Goal: Task Accomplishment & Management: Complete application form

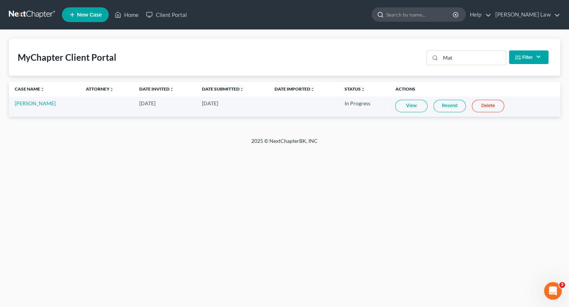
click at [446, 15] on input "search" at bounding box center [419, 15] width 67 height 14
type input "[PERSON_NAME]"
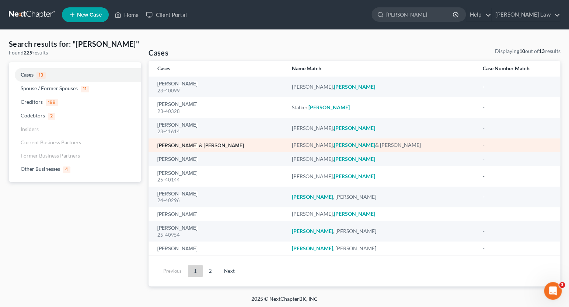
click at [180, 144] on link "[PERSON_NAME] & [PERSON_NAME]" at bounding box center [200, 145] width 87 height 5
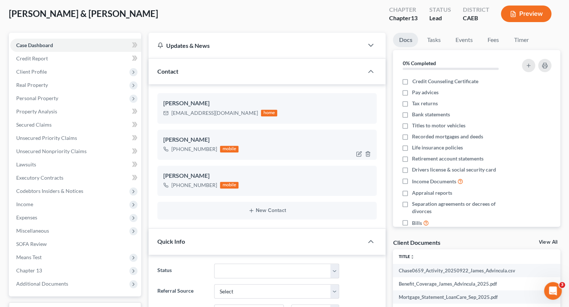
scroll to position [43, 0]
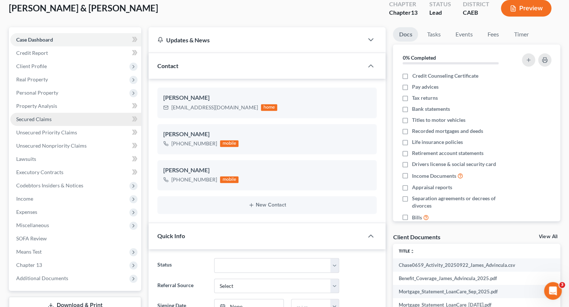
click at [92, 114] on link "Secured Claims" at bounding box center [75, 119] width 131 height 13
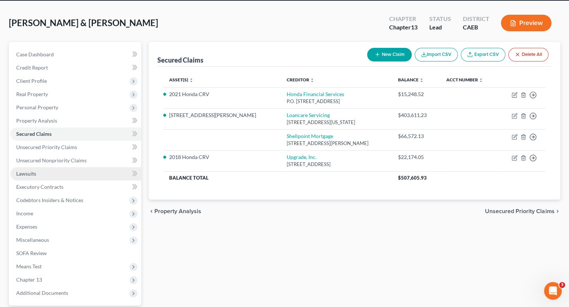
scroll to position [30, 0]
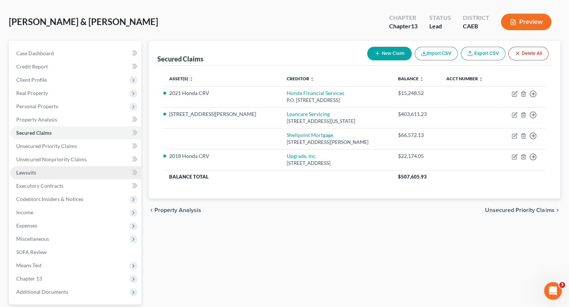
click at [93, 167] on link "Lawsuits" at bounding box center [75, 172] width 131 height 13
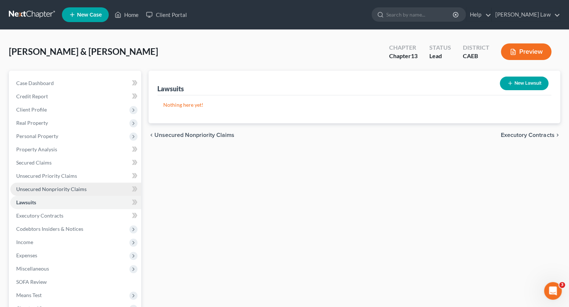
click at [77, 186] on span "Unsecured Nonpriority Claims" at bounding box center [51, 189] width 70 height 6
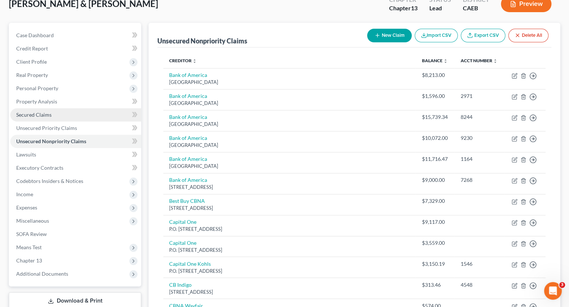
click at [66, 114] on link "Secured Claims" at bounding box center [75, 114] width 131 height 13
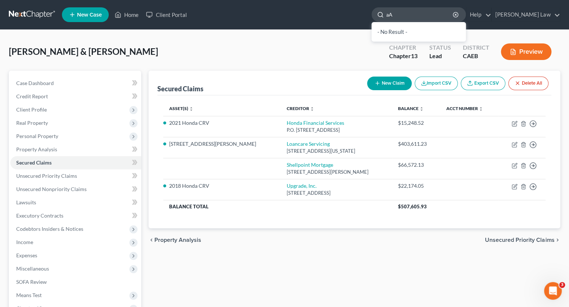
type input "a"
type input "Al"
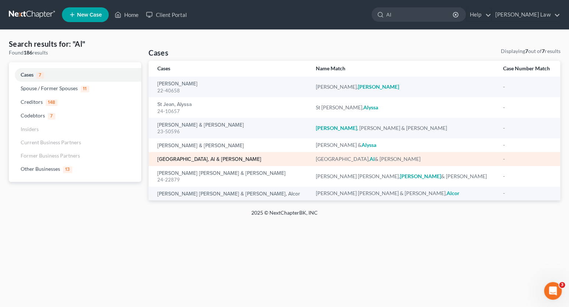
click at [206, 157] on link "[GEOGRAPHIC_DATA], Al & [PERSON_NAME]" at bounding box center [209, 159] width 104 height 5
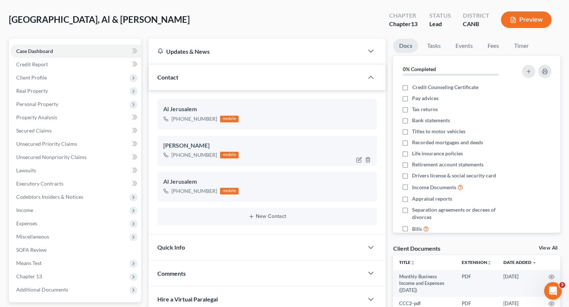
scroll to position [32, 0]
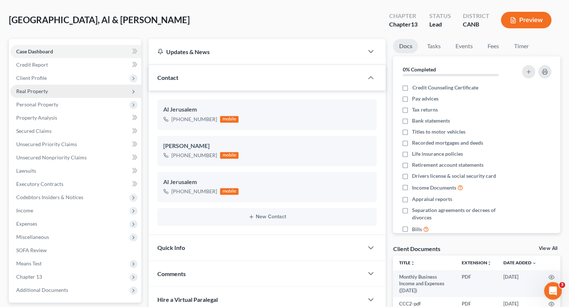
click at [66, 86] on span "Real Property" at bounding box center [75, 91] width 131 height 13
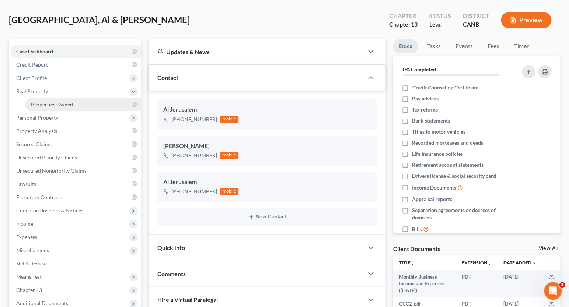
click at [61, 101] on span "Properties Owned" at bounding box center [52, 104] width 42 height 6
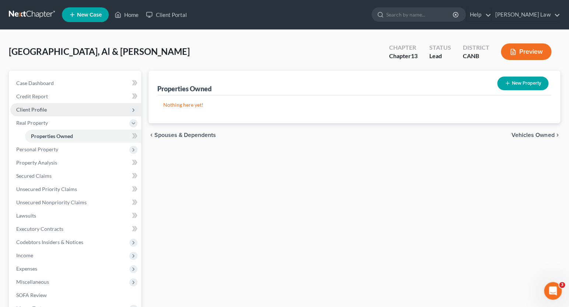
click at [57, 110] on span "Client Profile" at bounding box center [75, 109] width 131 height 13
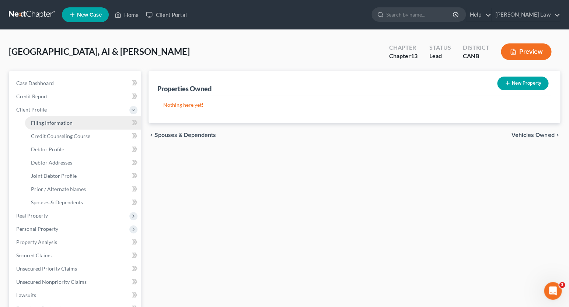
click at [56, 121] on span "Filing Information" at bounding box center [52, 123] width 42 height 6
select select "0"
select select "3"
select select "1"
select select "3"
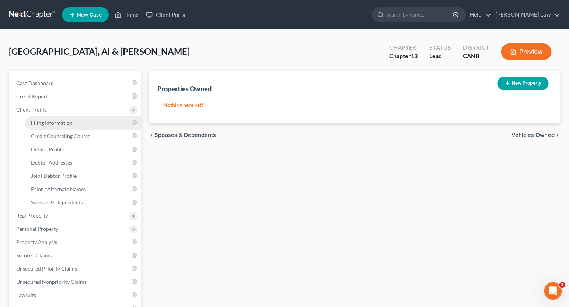
select select "4"
select select "0"
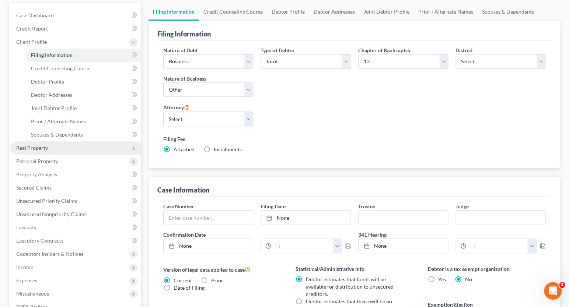
scroll to position [80, 0]
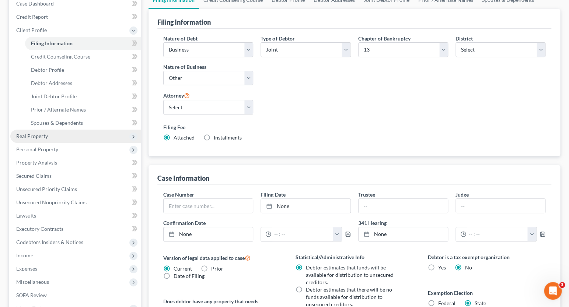
click at [49, 136] on span "Real Property" at bounding box center [75, 136] width 131 height 13
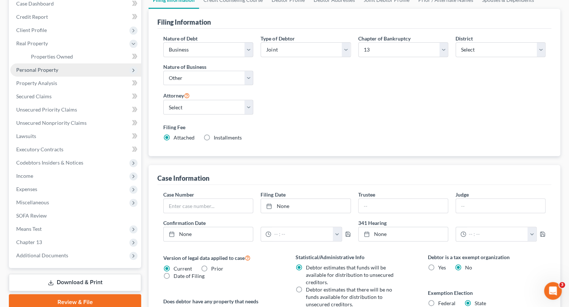
click at [56, 67] on span "Personal Property" at bounding box center [37, 70] width 42 height 6
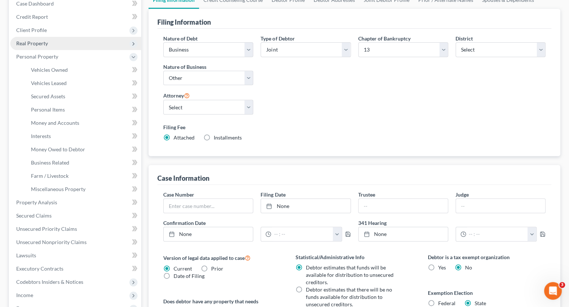
click at [58, 46] on span "Real Property" at bounding box center [75, 43] width 131 height 13
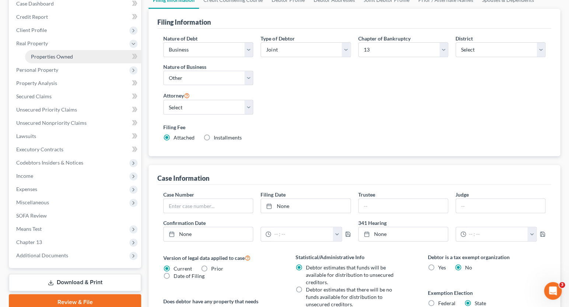
click at [54, 53] on span "Properties Owned" at bounding box center [52, 56] width 42 height 6
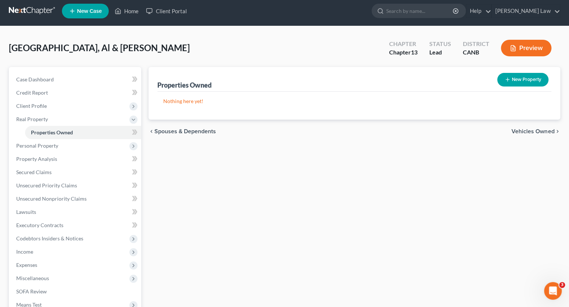
scroll to position [6, 0]
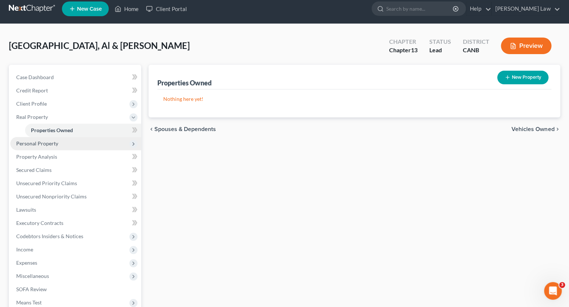
click at [52, 140] on span "Personal Property" at bounding box center [37, 143] width 42 height 6
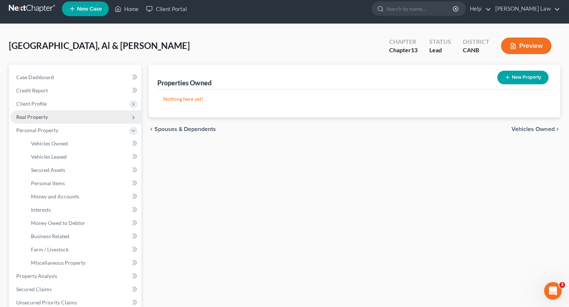
click at [46, 114] on span "Real Property" at bounding box center [32, 117] width 32 height 6
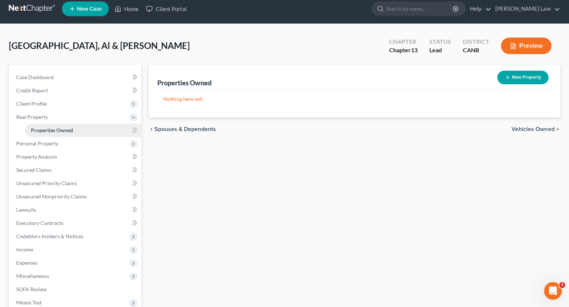
click at [48, 130] on span "Properties Owned" at bounding box center [52, 130] width 42 height 6
click at [46, 143] on span "Personal Property" at bounding box center [37, 143] width 42 height 6
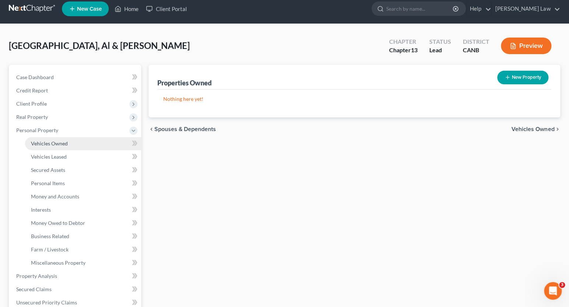
click at [46, 143] on span "Vehicles Owned" at bounding box center [49, 143] width 37 height 6
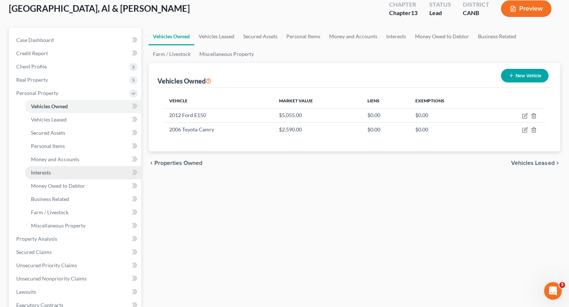
scroll to position [49, 0]
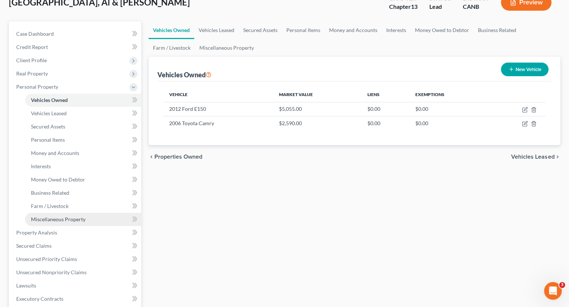
click at [57, 216] on span "Miscellaneous Property" at bounding box center [58, 219] width 55 height 6
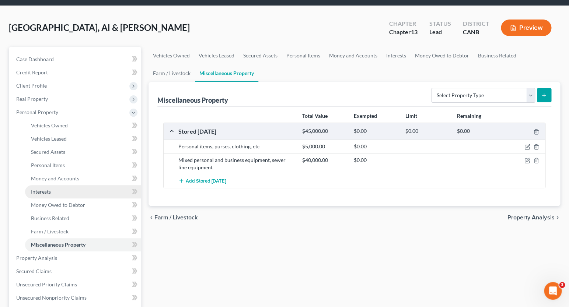
scroll to position [26, 0]
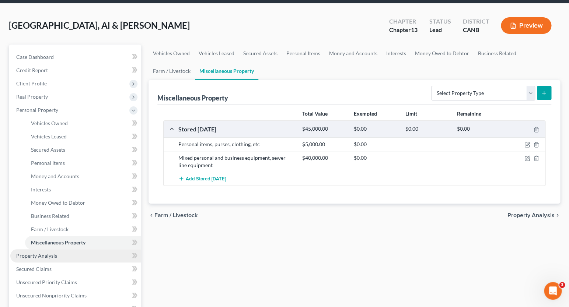
click at [53, 253] on span "Property Analysis" at bounding box center [36, 256] width 41 height 6
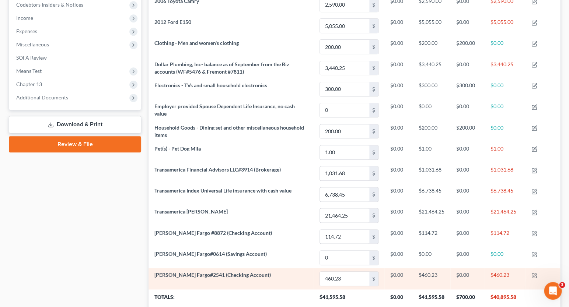
scroll to position [174, 0]
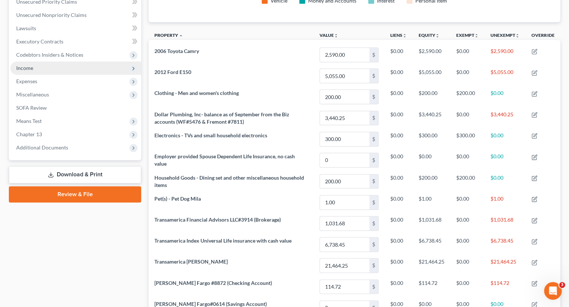
click at [60, 62] on span "Income" at bounding box center [75, 68] width 131 height 13
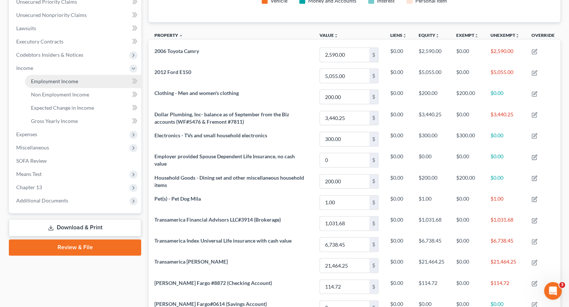
click at [70, 78] on span "Employment Income" at bounding box center [54, 81] width 47 height 6
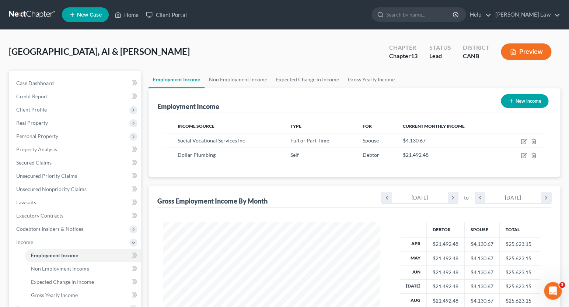
scroll to position [129, 231]
click at [523, 153] on icon "button" at bounding box center [523, 156] width 6 height 6
select select "1"
select select "4"
select select "0"
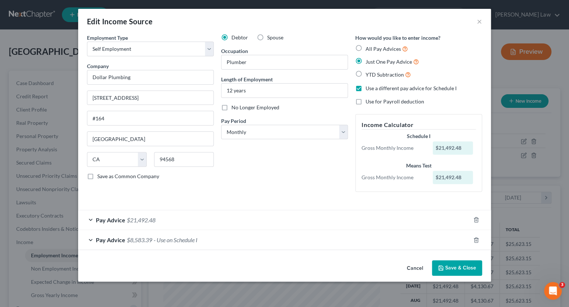
click at [91, 237] on div "Pay Advice $8,583.39 - Use on Schedule I" at bounding box center [274, 240] width 392 height 20
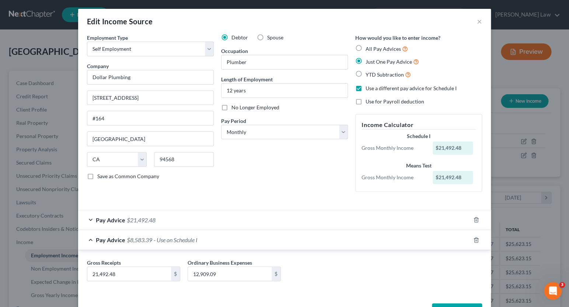
scroll to position [0, 0]
click at [478, 22] on button "×" at bounding box center [479, 21] width 5 height 9
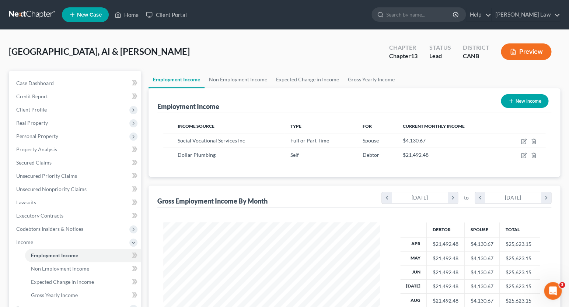
click at [525, 54] on button "Preview" at bounding box center [526, 51] width 50 height 17
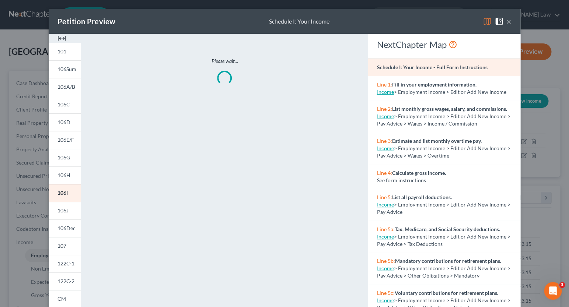
click at [483, 21] on img at bounding box center [487, 21] width 9 height 9
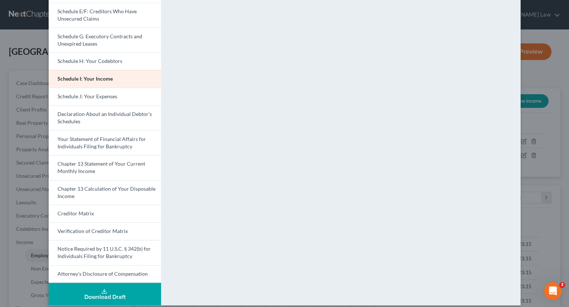
scroll to position [150, 0]
click at [129, 95] on link "Schedule J: Your Expenses" at bounding box center [105, 97] width 112 height 18
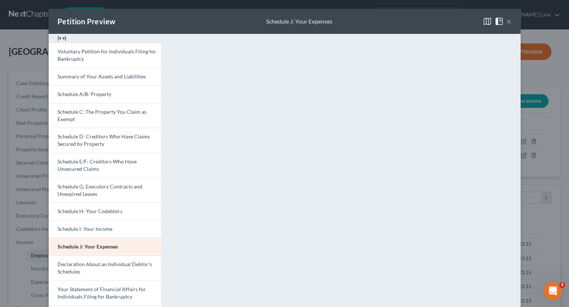
scroll to position [0, 0]
click at [509, 20] on button "×" at bounding box center [508, 21] width 5 height 9
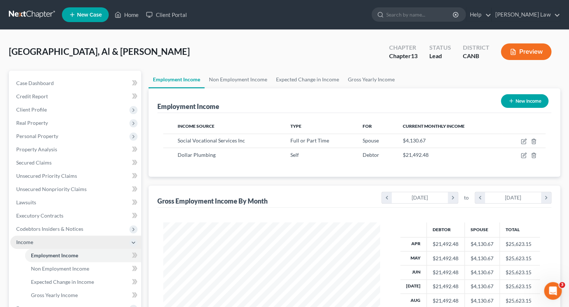
click at [90, 236] on span "Income" at bounding box center [75, 242] width 131 height 13
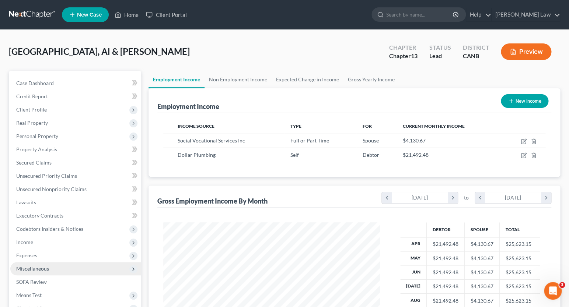
click at [83, 262] on span "Miscellaneous" at bounding box center [75, 268] width 131 height 13
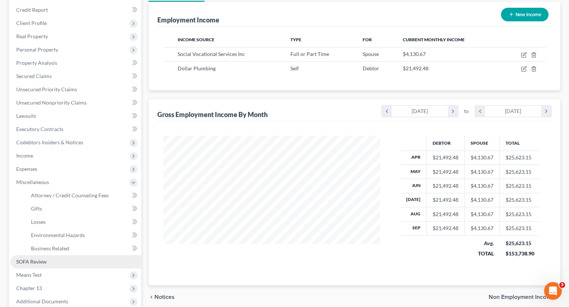
click at [80, 255] on link "SOFA Review" at bounding box center [75, 261] width 131 height 13
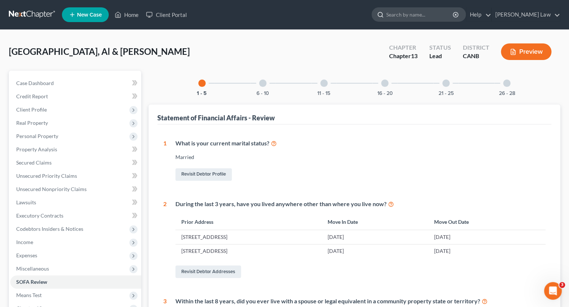
click at [432, 15] on input "search" at bounding box center [419, 15] width 67 height 14
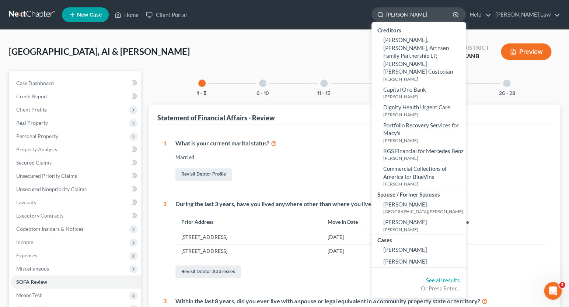
type input "[PERSON_NAME]"
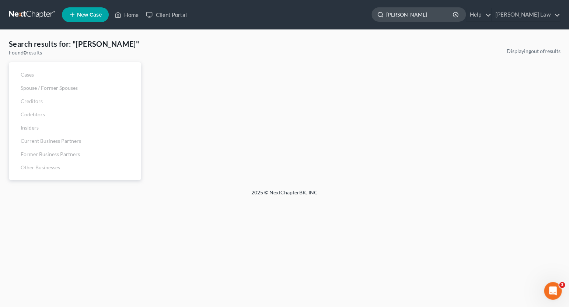
click at [452, 15] on input "[PERSON_NAME]" at bounding box center [419, 15] width 67 height 14
type input "[PERSON_NAME]"
click at [171, 15] on link "Client Portal" at bounding box center [166, 14] width 48 height 13
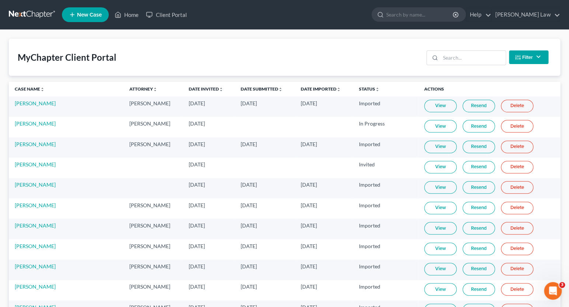
click at [464, 43] on div "MyChapter Client Portal Filter Status Filter... Invited In Progress Ready To Re…" at bounding box center [284, 57] width 551 height 37
click at [464, 64] on input "search" at bounding box center [472, 58] width 65 height 14
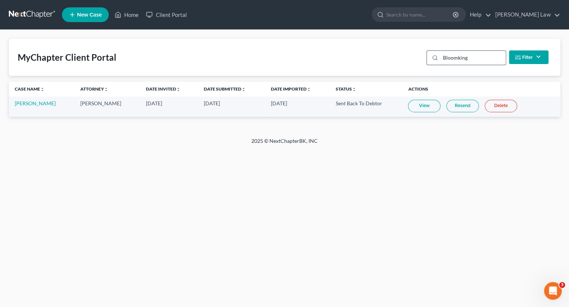
type input "Bloomking"
click at [30, 102] on link "[PERSON_NAME]" at bounding box center [35, 103] width 41 height 6
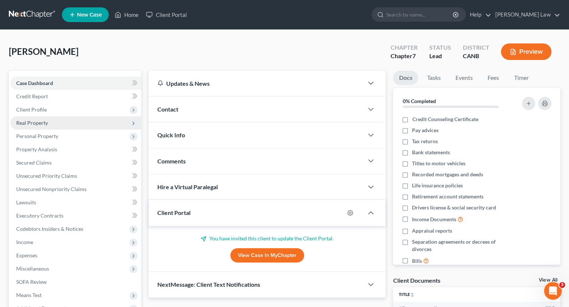
click at [44, 116] on span "Real Property" at bounding box center [75, 122] width 131 height 13
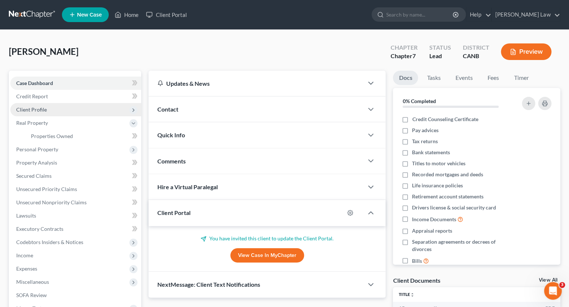
click at [46, 113] on span "Client Profile" at bounding box center [75, 109] width 131 height 13
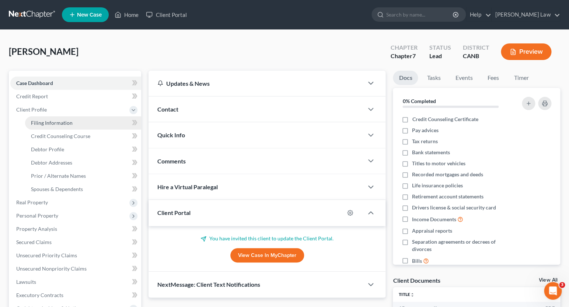
click at [49, 120] on span "Filing Information" at bounding box center [52, 123] width 42 height 6
select select "1"
select select "0"
select select "9"
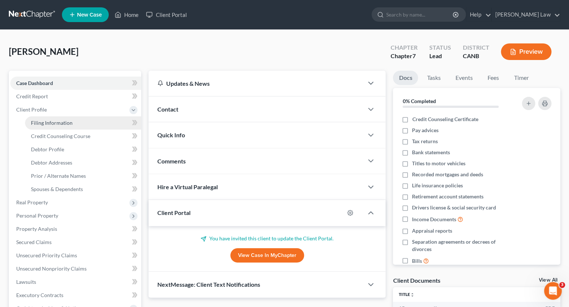
select select "3"
select select "4"
select select "0"
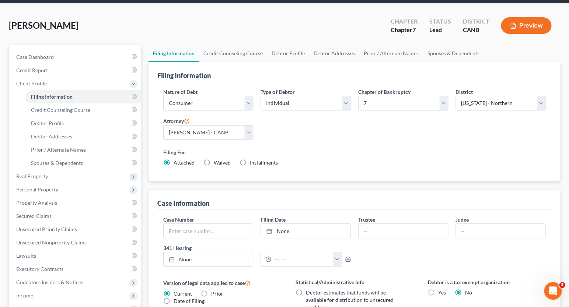
scroll to position [35, 0]
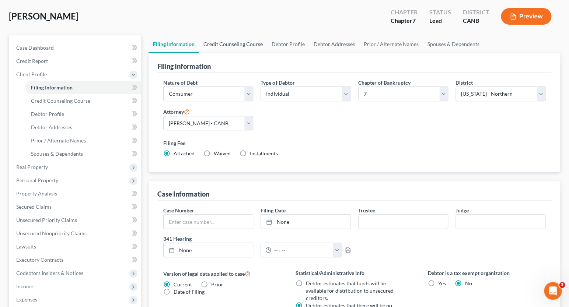
click at [218, 43] on link "Credit Counseling Course" at bounding box center [233, 44] width 68 height 18
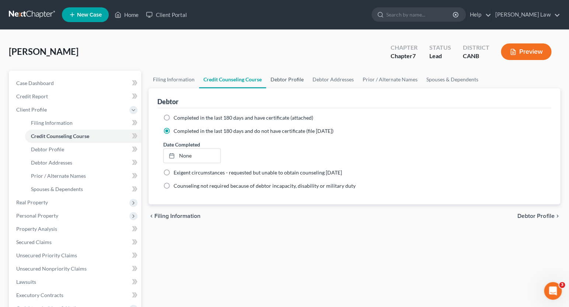
click at [294, 73] on link "Debtor Profile" at bounding box center [287, 80] width 42 height 18
select select "2"
select select "0"
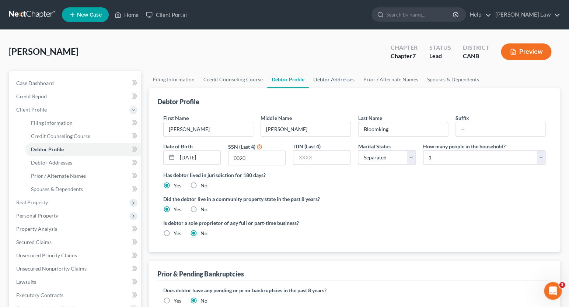
click at [337, 81] on link "Debtor Addresses" at bounding box center [334, 80] width 50 height 18
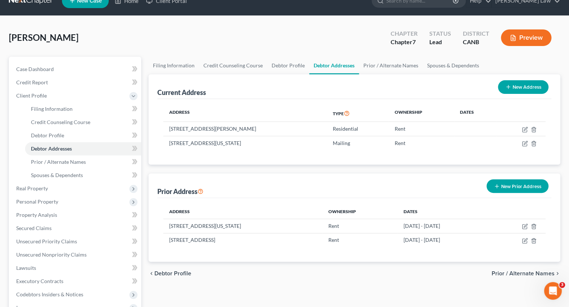
scroll to position [9, 0]
